Goal: Information Seeking & Learning: Check status

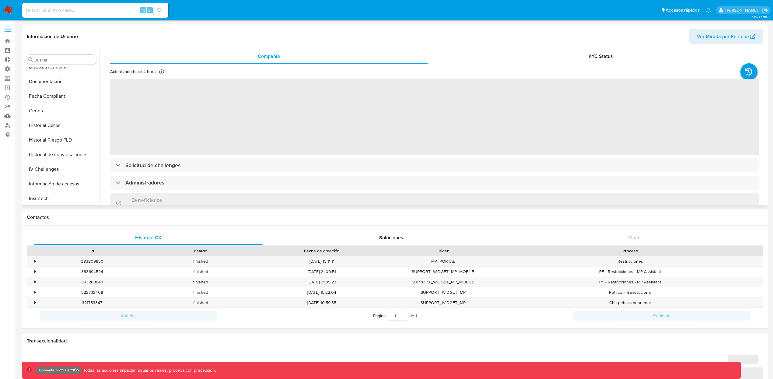
scroll to position [152, 0]
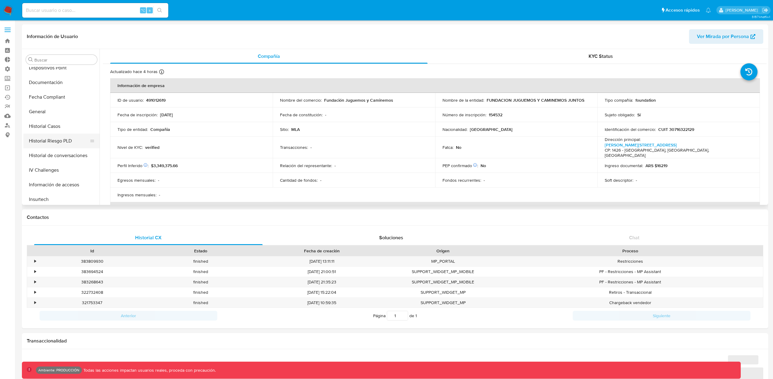
click at [57, 140] on button "Historial Riesgo PLD" at bounding box center [58, 141] width 71 height 15
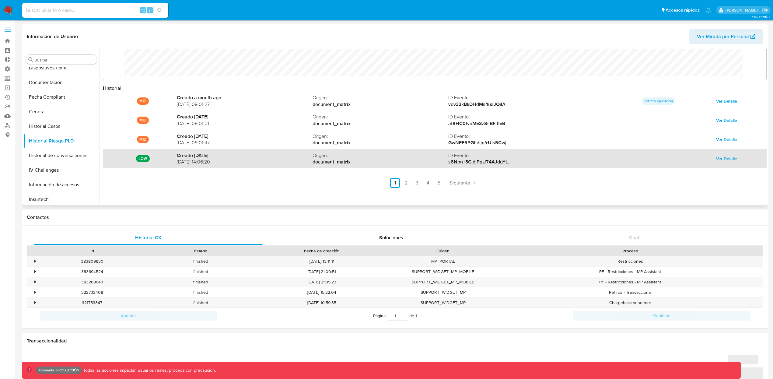
scroll to position [32, 0]
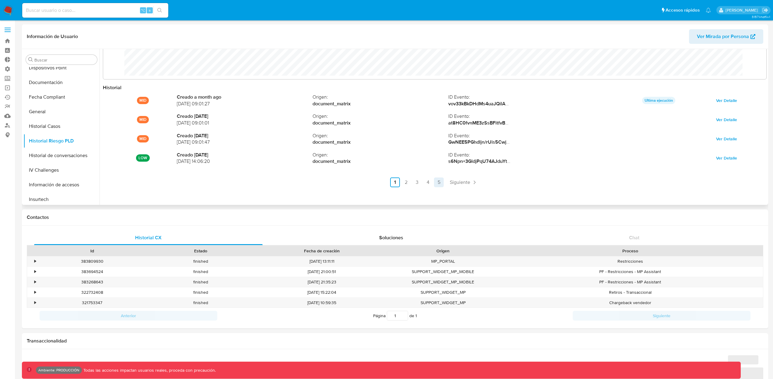
click at [439, 182] on link "5" at bounding box center [439, 182] width 10 height 10
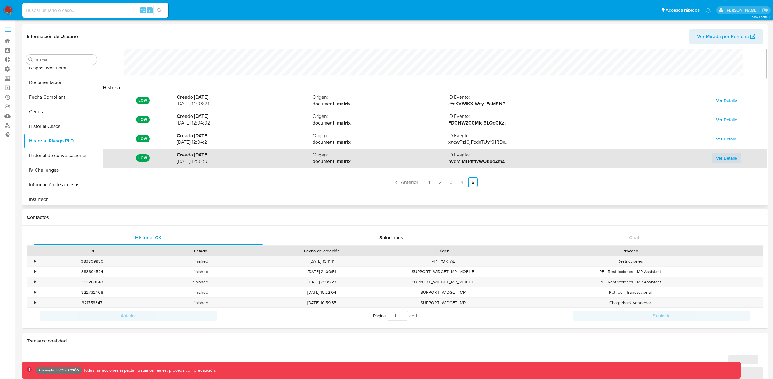
select select "10"
click at [726, 161] on span "Ver Detalle" at bounding box center [726, 158] width 21 height 9
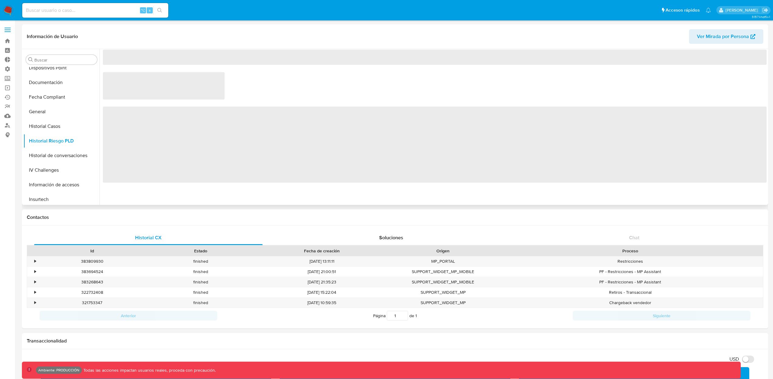
scroll to position [0, 0]
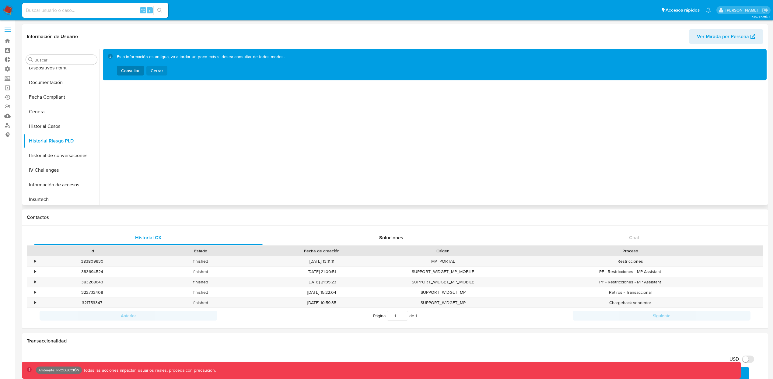
click at [151, 68] on span "Cerrar" at bounding box center [157, 71] width 12 height 10
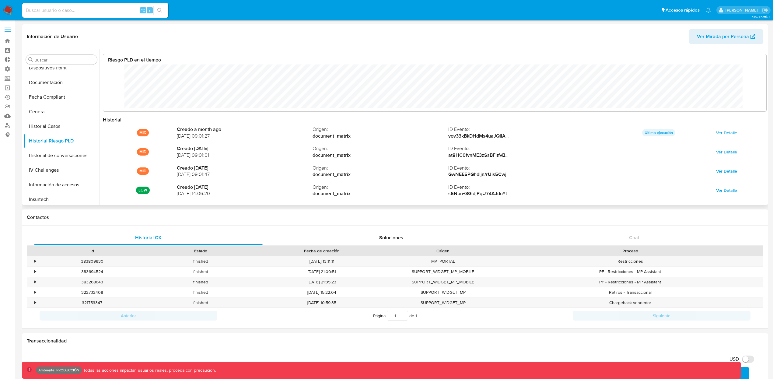
scroll to position [45, 650]
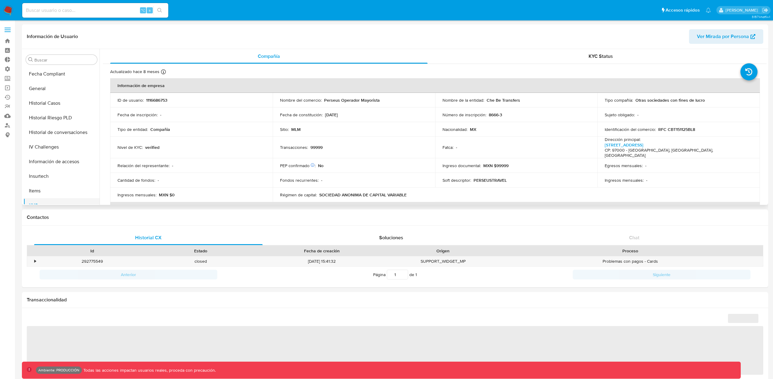
scroll to position [159, 0]
select select "10"
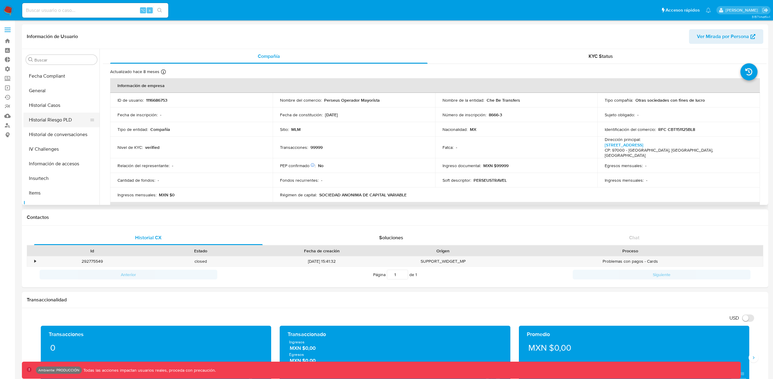
click at [64, 115] on button "Historial Riesgo PLD" at bounding box center [58, 120] width 71 height 15
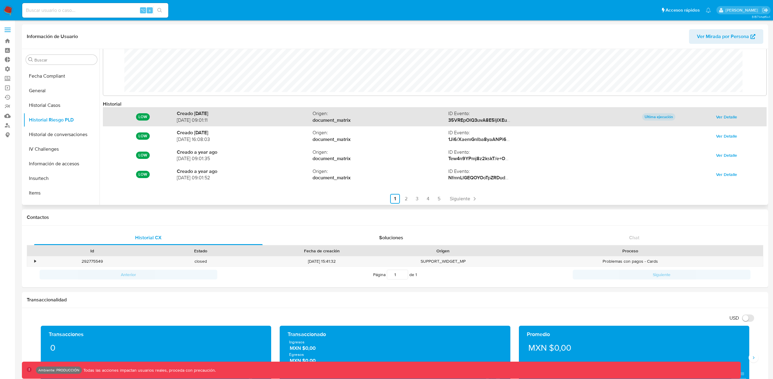
scroll to position [32, 0]
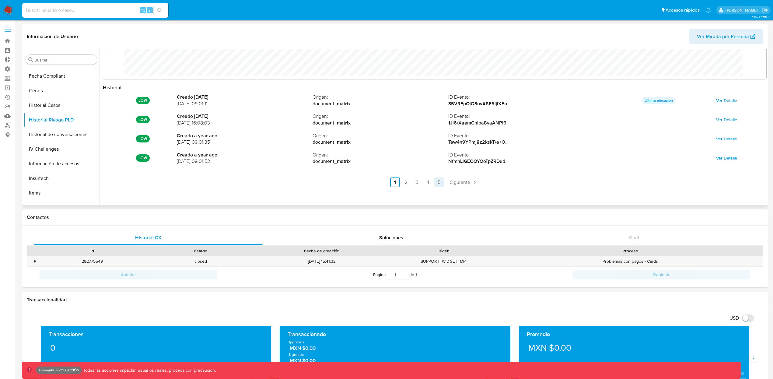
click at [438, 185] on link "5" at bounding box center [439, 182] width 10 height 10
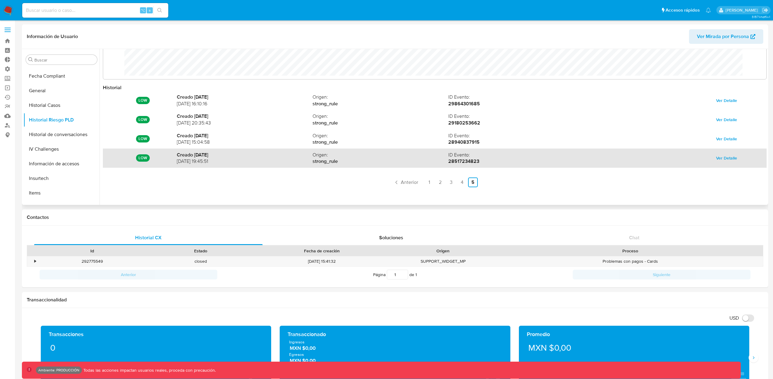
click at [728, 157] on span "Ver Detalle" at bounding box center [726, 158] width 21 height 9
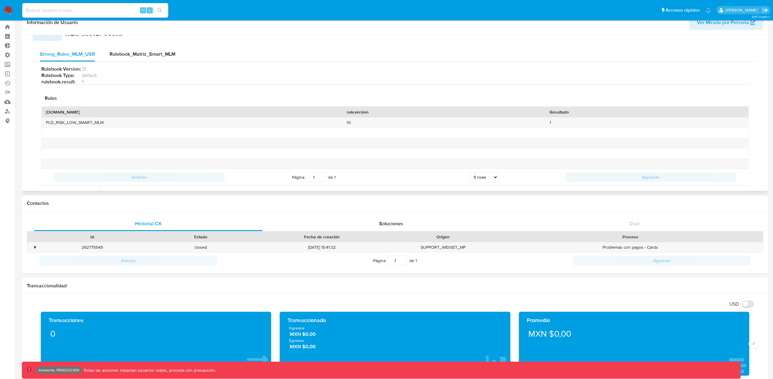
scroll to position [10, 0]
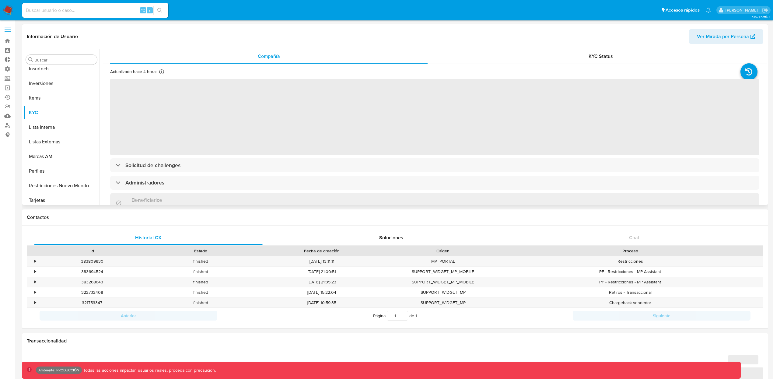
scroll to position [286, 0]
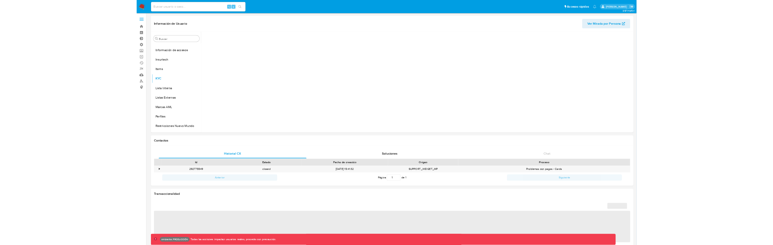
scroll to position [257, 0]
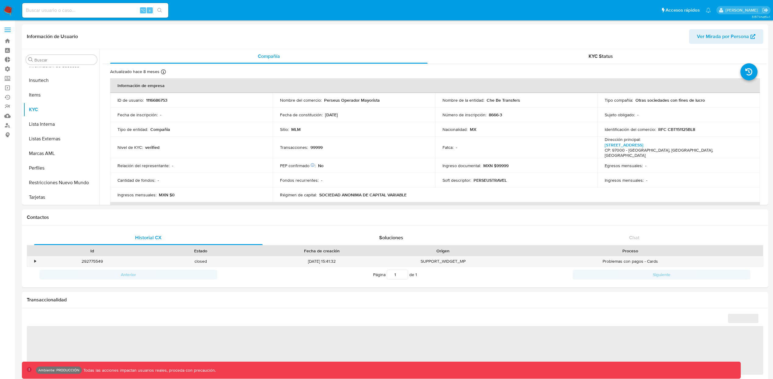
select select "10"
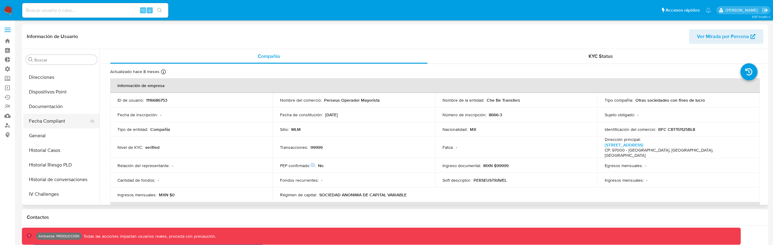
scroll to position [115, 0]
click at [48, 164] on button "Historial Riesgo PLD" at bounding box center [58, 164] width 71 height 15
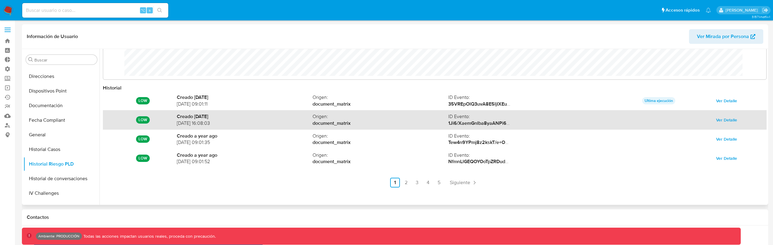
scroll to position [32, 0]
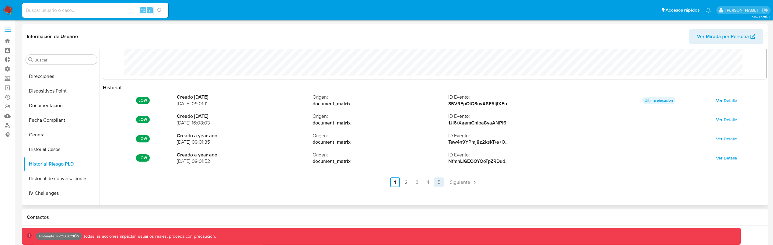
click at [434, 180] on link "5" at bounding box center [439, 182] width 10 height 10
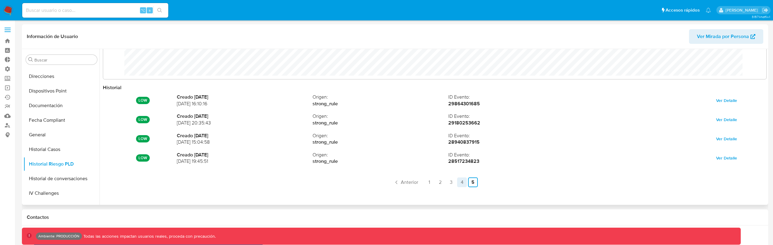
click at [460, 180] on link "4" at bounding box center [462, 182] width 10 height 10
click at [452, 181] on link "5" at bounding box center [455, 182] width 10 height 10
click at [395, 183] on icon "Paginación" at bounding box center [396, 182] width 6 height 6
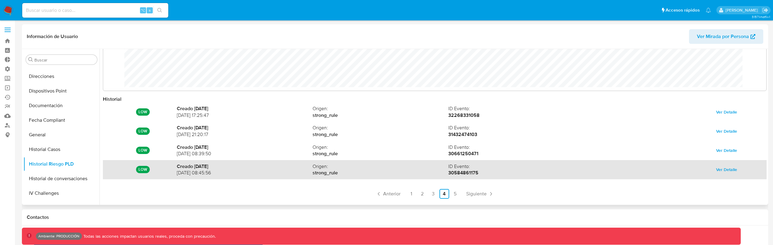
scroll to position [0, 0]
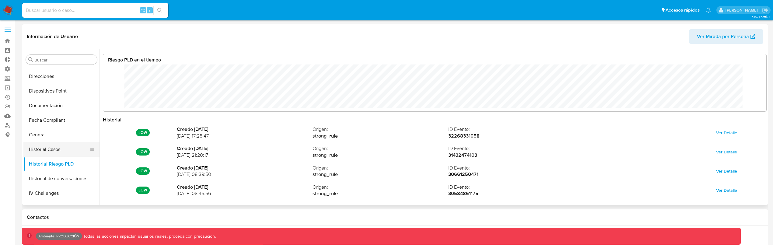
click at [56, 143] on button "Historial Casos" at bounding box center [58, 149] width 71 height 15
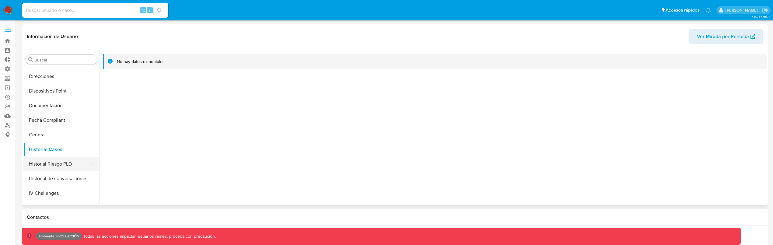
click at [50, 163] on button "Historial Riesgo PLD" at bounding box center [58, 164] width 71 height 15
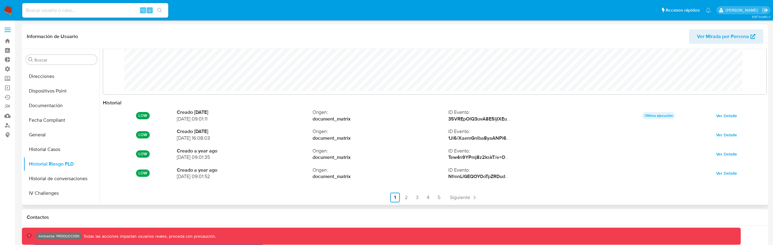
scroll to position [32, 0]
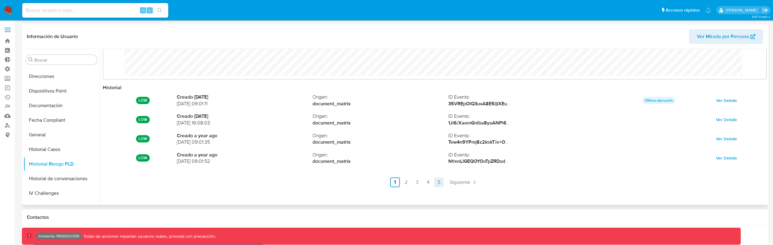
click at [439, 184] on link "5" at bounding box center [439, 182] width 10 height 10
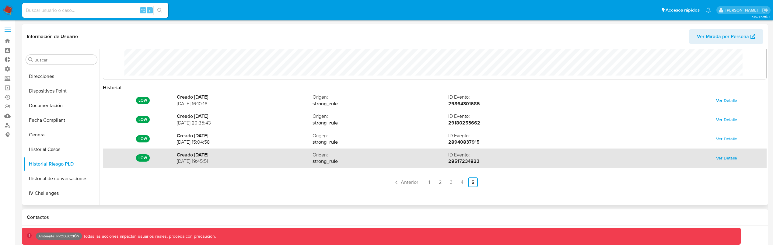
click at [726, 159] on span "Ver Detalle" at bounding box center [726, 158] width 21 height 9
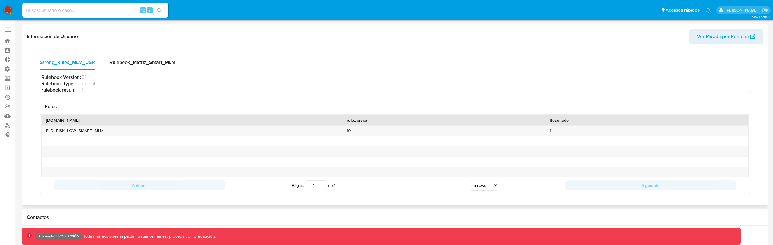
scroll to position [21, 0]
click at [131, 64] on span "Rulebook_Matriz_Smart_MLM" at bounding box center [143, 62] width 66 height 7
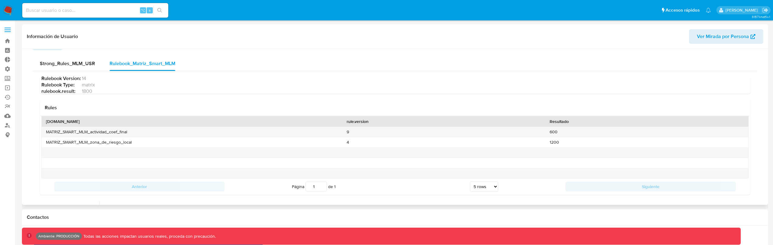
scroll to position [0, 0]
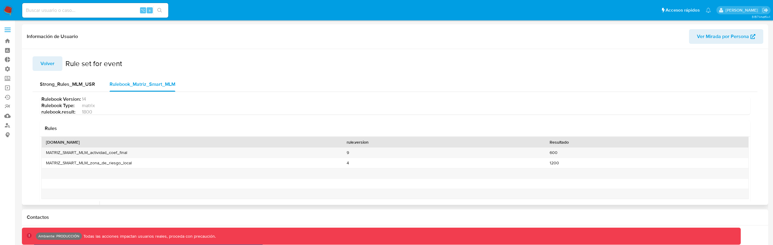
click at [46, 66] on span "Volver" at bounding box center [47, 63] width 14 height 13
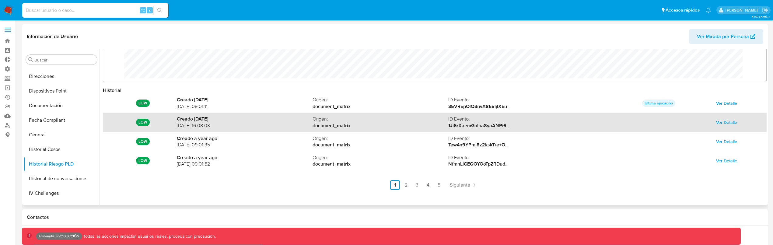
scroll to position [32, 0]
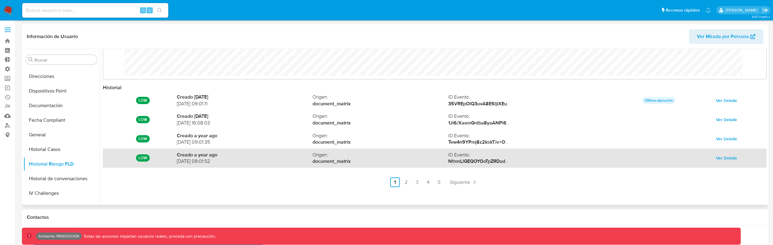
click at [726, 158] on span "Ver Detalle" at bounding box center [726, 158] width 21 height 9
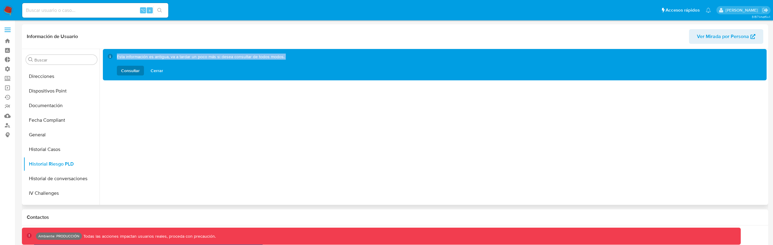
drag, startPoint x: 117, startPoint y: 55, endPoint x: 318, endPoint y: 60, distance: 200.8
click at [318, 60] on div "Esta información es antigua, va a tardar un poco más si desea consultar de todo…" at bounding box center [439, 65] width 645 height 22
copy div "Esta información es antigua, va a tardar un poco más si desea consultar de todo…"
click at [53, 151] on button "Historial Casos" at bounding box center [58, 149] width 71 height 15
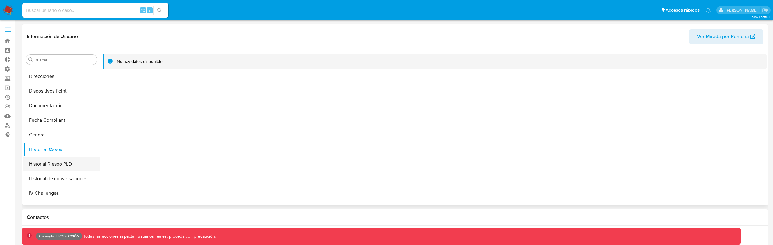
click at [53, 163] on button "Historial Riesgo PLD" at bounding box center [58, 164] width 71 height 15
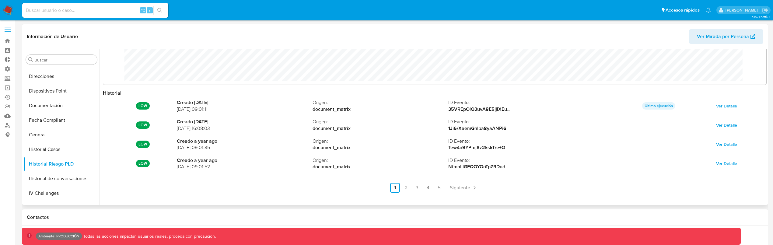
scroll to position [32, 0]
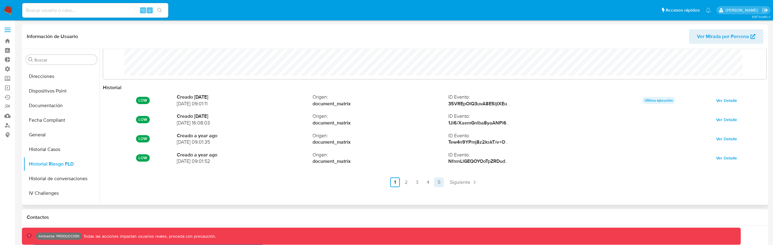
click at [438, 182] on link "5" at bounding box center [439, 182] width 10 height 10
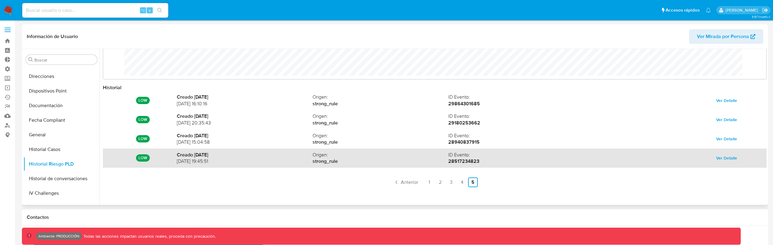
click at [725, 158] on span "Ver Detalle" at bounding box center [726, 158] width 21 height 9
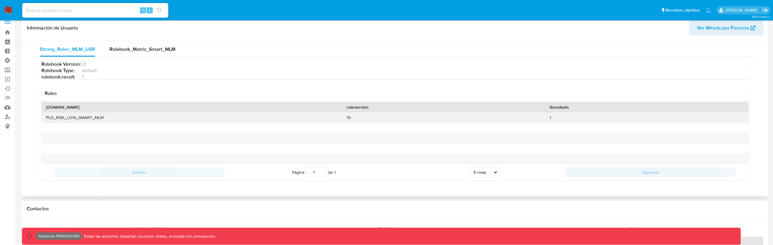
scroll to position [0, 0]
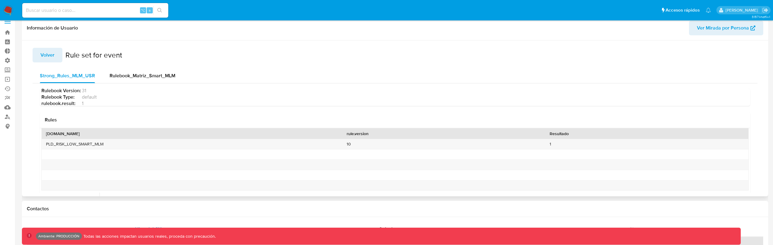
click at [46, 53] on span "Volver" at bounding box center [47, 54] width 14 height 13
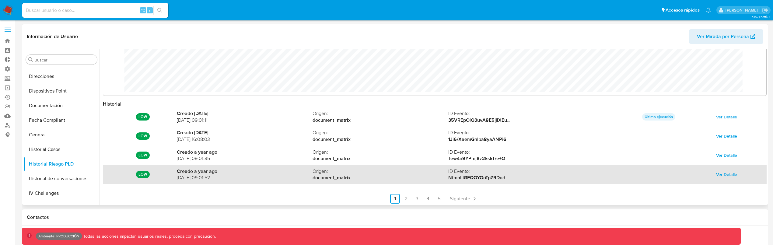
scroll to position [32, 0]
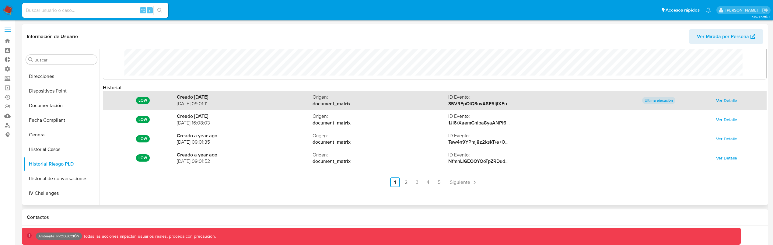
click at [721, 101] on span "Ver Detalle" at bounding box center [726, 100] width 21 height 9
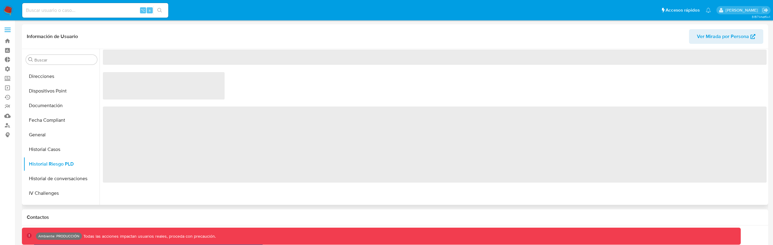
scroll to position [0, 0]
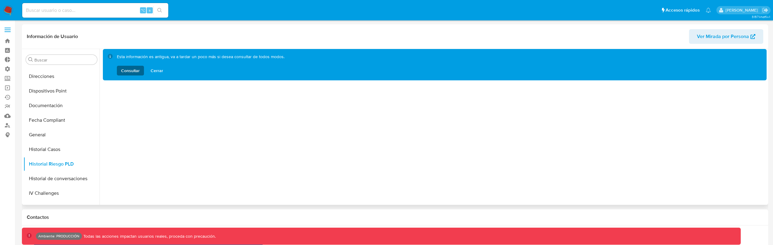
click at [136, 68] on span "Consultar" at bounding box center [130, 71] width 19 height 10
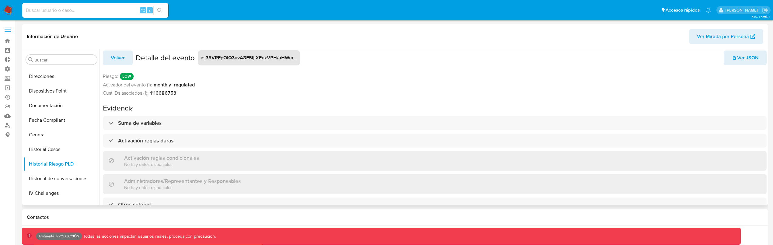
scroll to position [9, 0]
click at [729, 34] on span "Ver Mirada por Persona" at bounding box center [723, 36] width 52 height 15
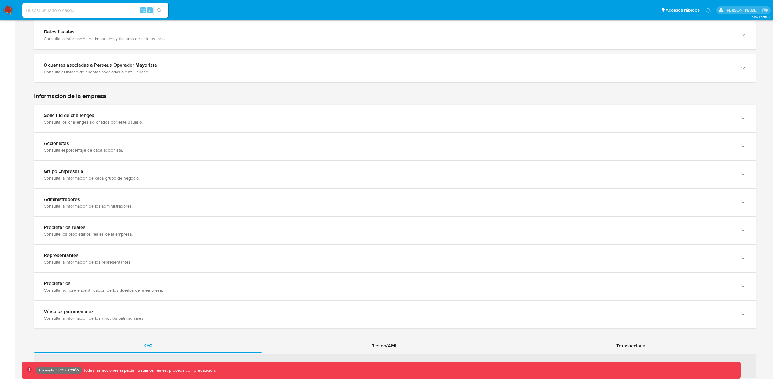
scroll to position [339, 0]
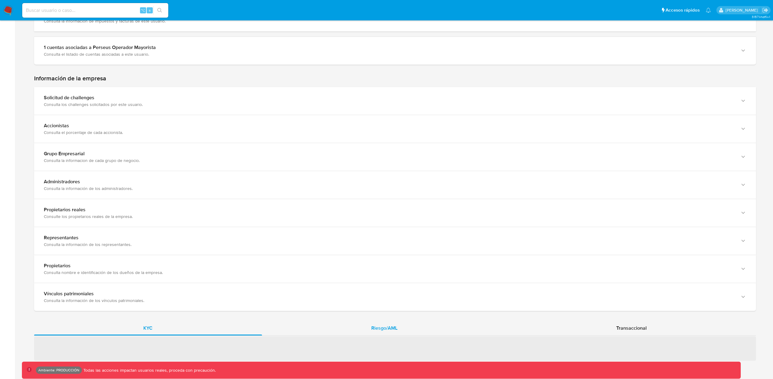
click at [381, 325] on span "Riesgo/AML" at bounding box center [384, 327] width 26 height 7
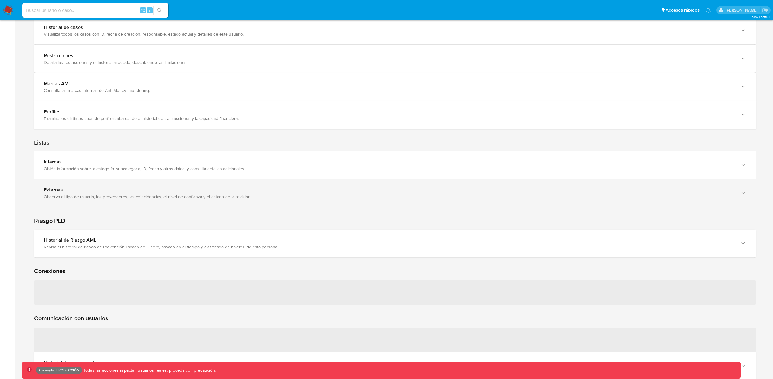
scroll to position [707, 0]
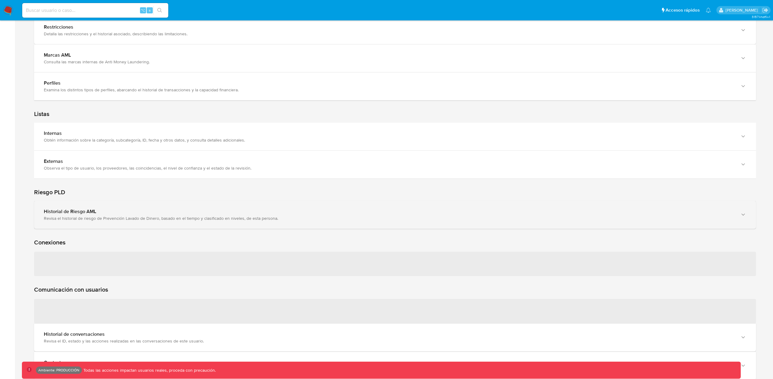
click at [134, 226] on div "Historial de Riesgo AML Revisa el historial de riesgo de Prevención Lavado de D…" at bounding box center [394, 215] width 721 height 28
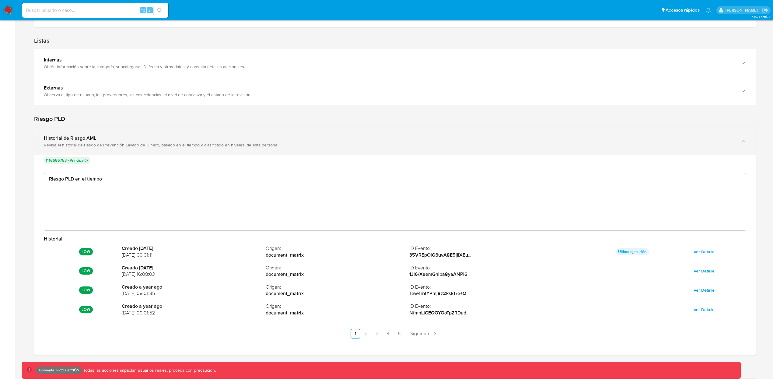
scroll to position [781, 0]
